Goal: Task Accomplishment & Management: Use online tool/utility

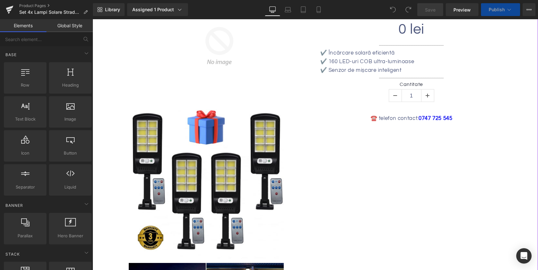
scroll to position [158, 0]
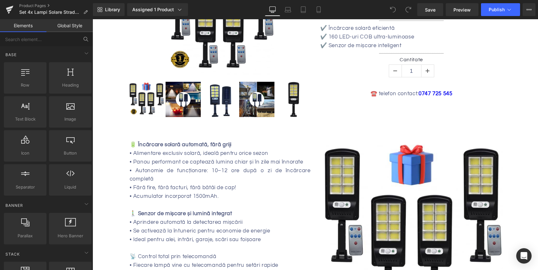
click at [85, 41] on icon at bounding box center [86, 39] width 6 height 6
click at [39, 42] on input "text" at bounding box center [39, 39] width 79 height 14
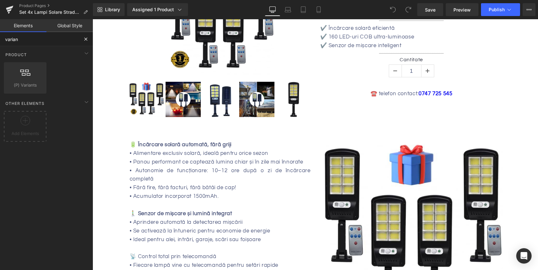
type input "variant"
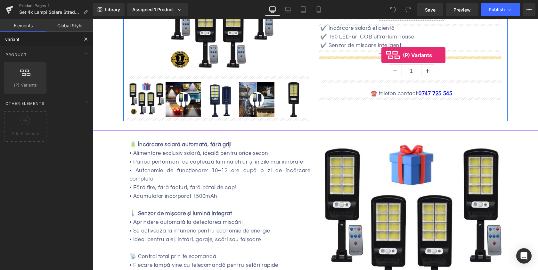
drag, startPoint x: 124, startPoint y: 98, endPoint x: 381, endPoint y: 55, distance: 261.3
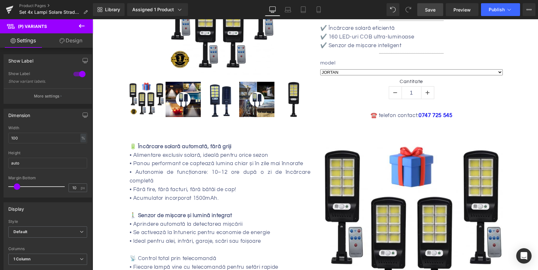
click at [437, 14] on link "Save" at bounding box center [430, 9] width 26 height 13
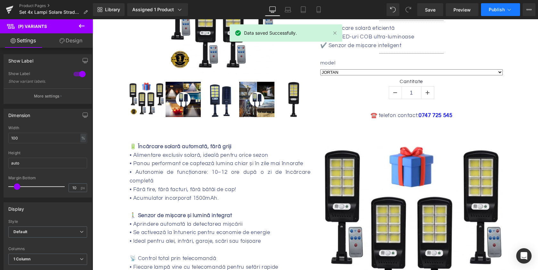
click at [502, 10] on span "Publish" at bounding box center [497, 9] width 16 height 5
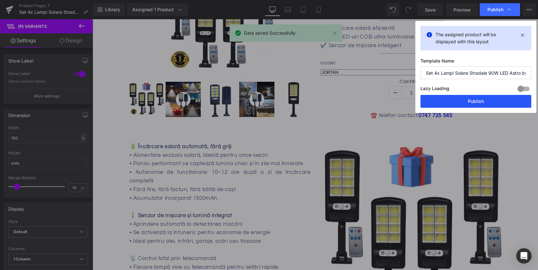
click at [465, 101] on button "Publish" at bounding box center [475, 101] width 111 height 13
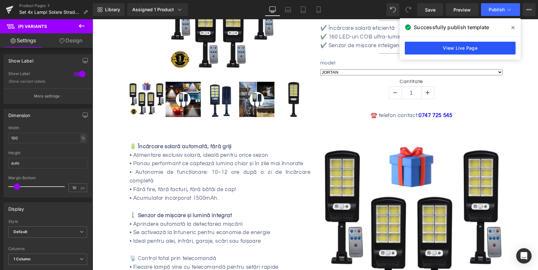
click at [466, 44] on link "View Live Page" at bounding box center [460, 48] width 111 height 13
